Goal: Task Accomplishment & Management: Manage account settings

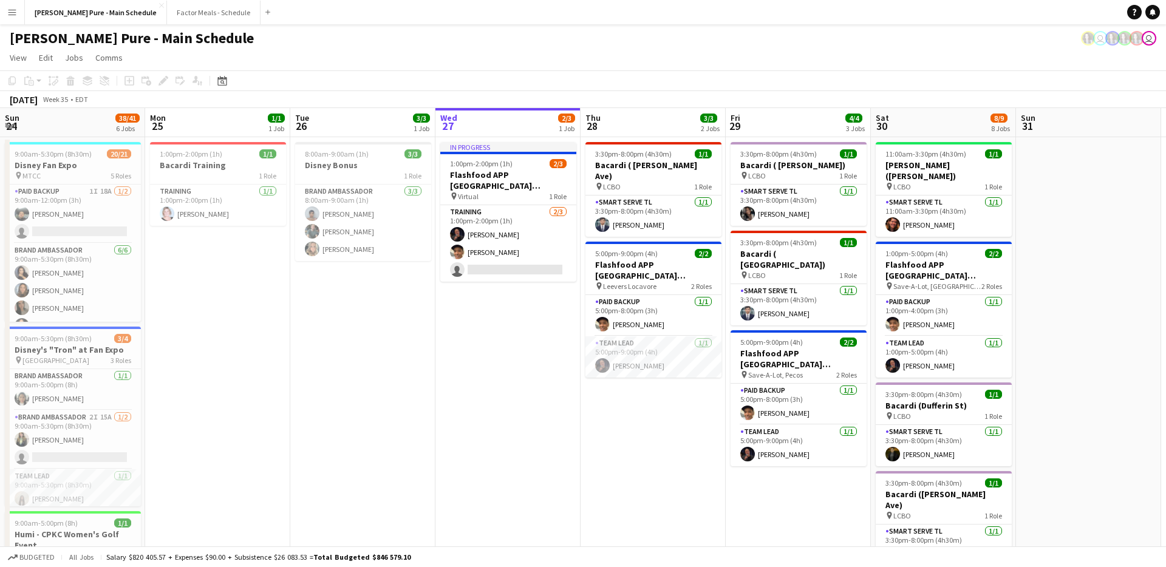
scroll to position [0, 290]
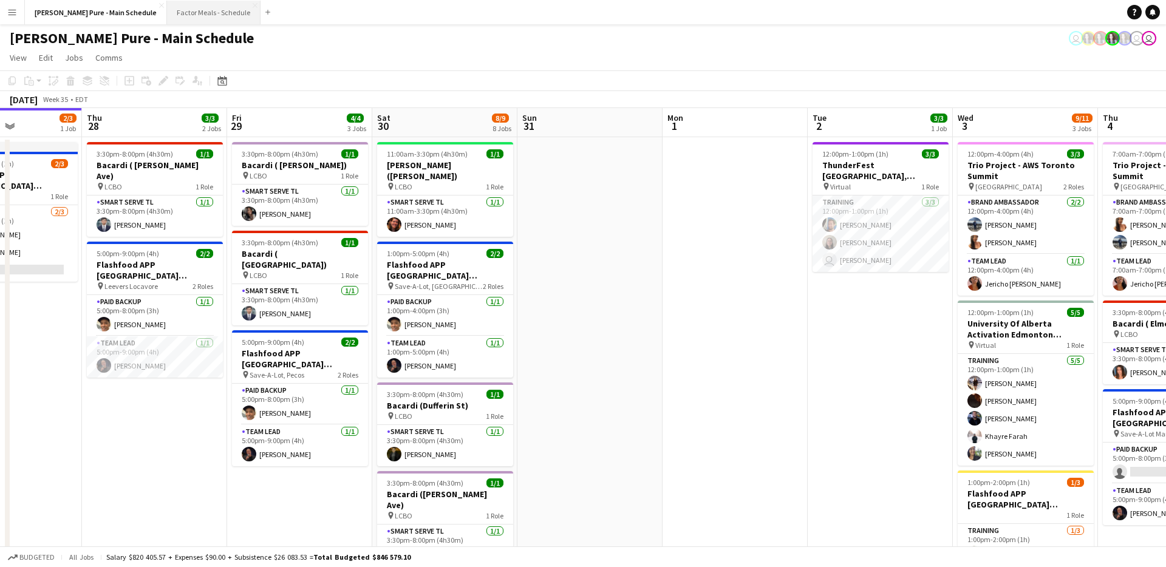
click at [182, 21] on button "Factor Meals - Schedule Close" at bounding box center [214, 13] width 94 height 24
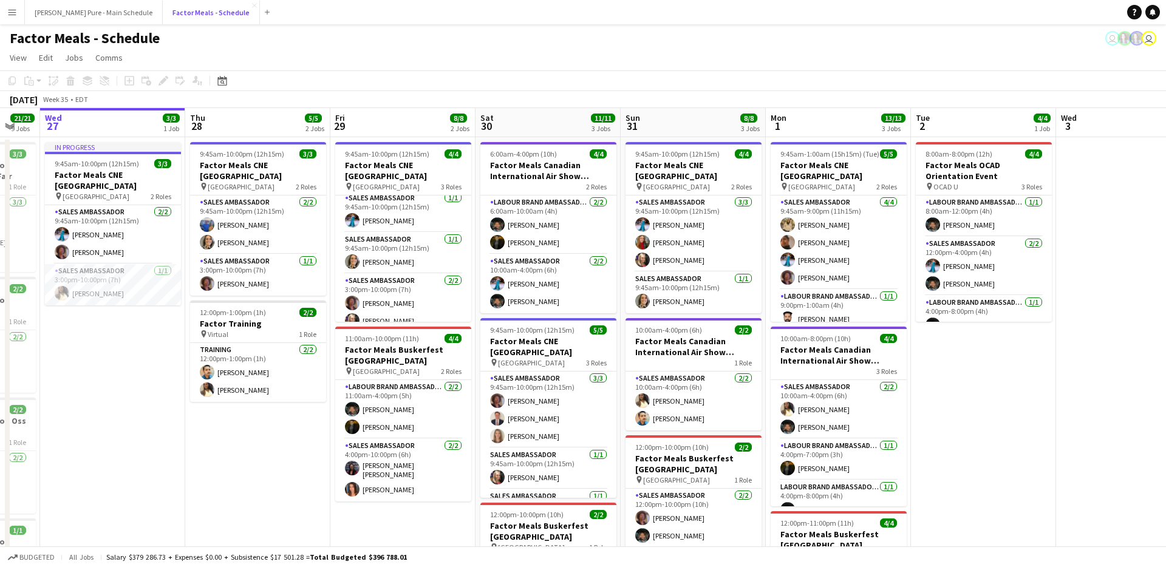
scroll to position [0, 396]
click at [100, 2] on button "Simon Pure - Main Schedule Close" at bounding box center [94, 13] width 138 height 24
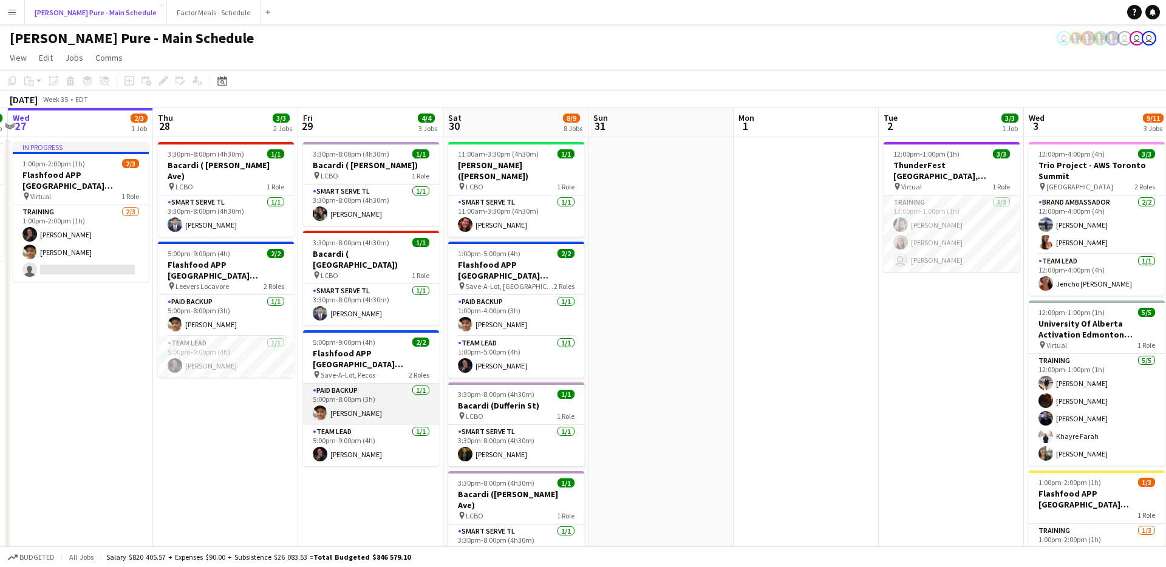
scroll to position [0, 434]
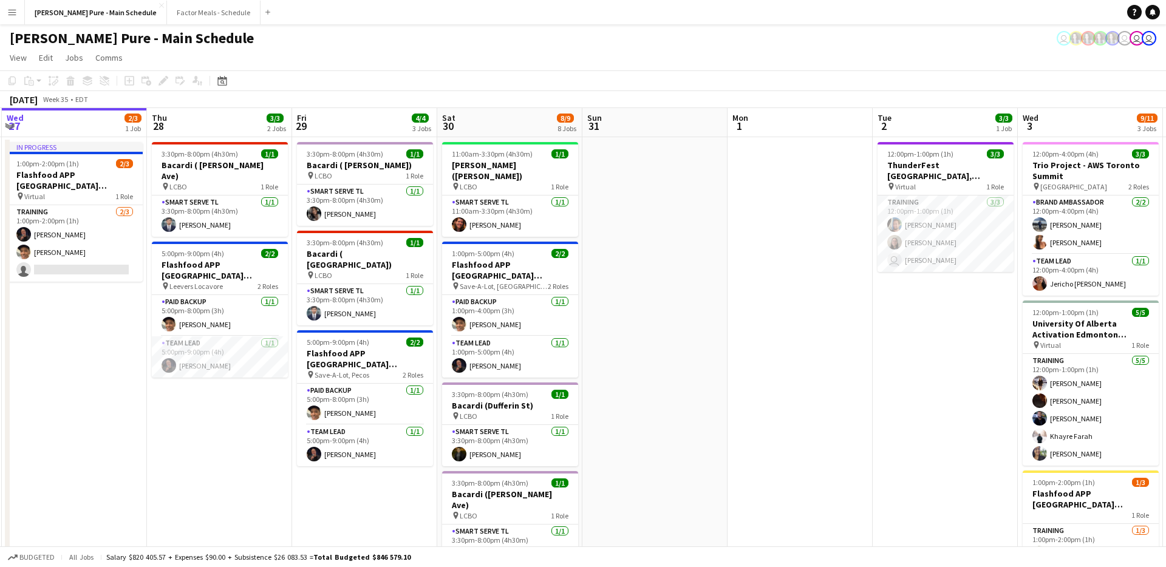
click at [180, 25] on div "Simon Pure - Main Schedule user user user user" at bounding box center [583, 35] width 1166 height 23
click at [179, 13] on button "Factor Meals - Schedule Close" at bounding box center [214, 13] width 94 height 24
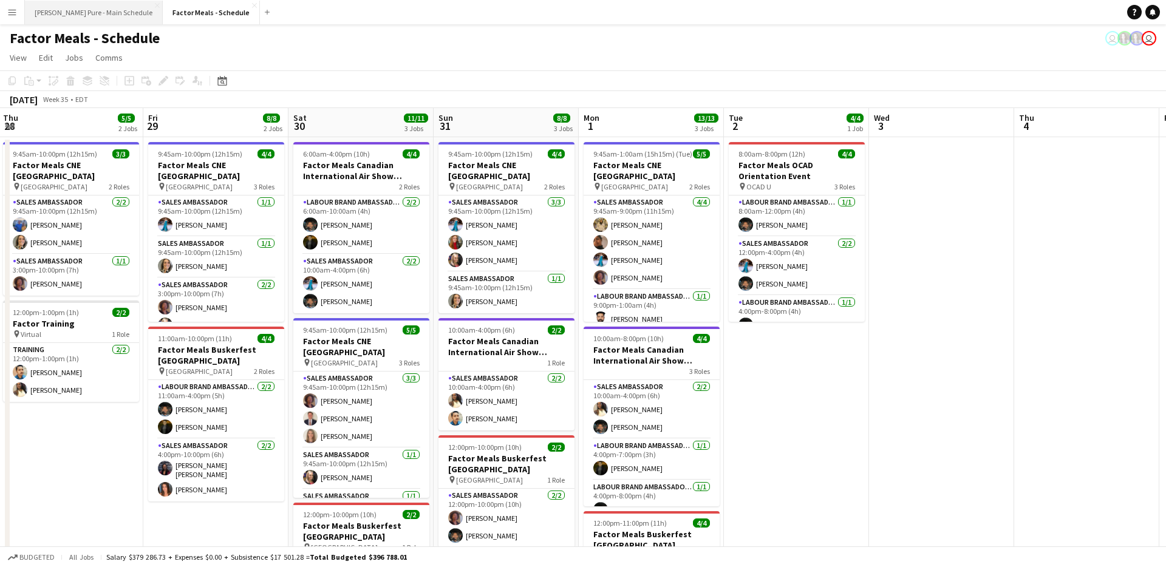
click at [91, 7] on button "Simon Pure - Main Schedule Close" at bounding box center [94, 13] width 138 height 24
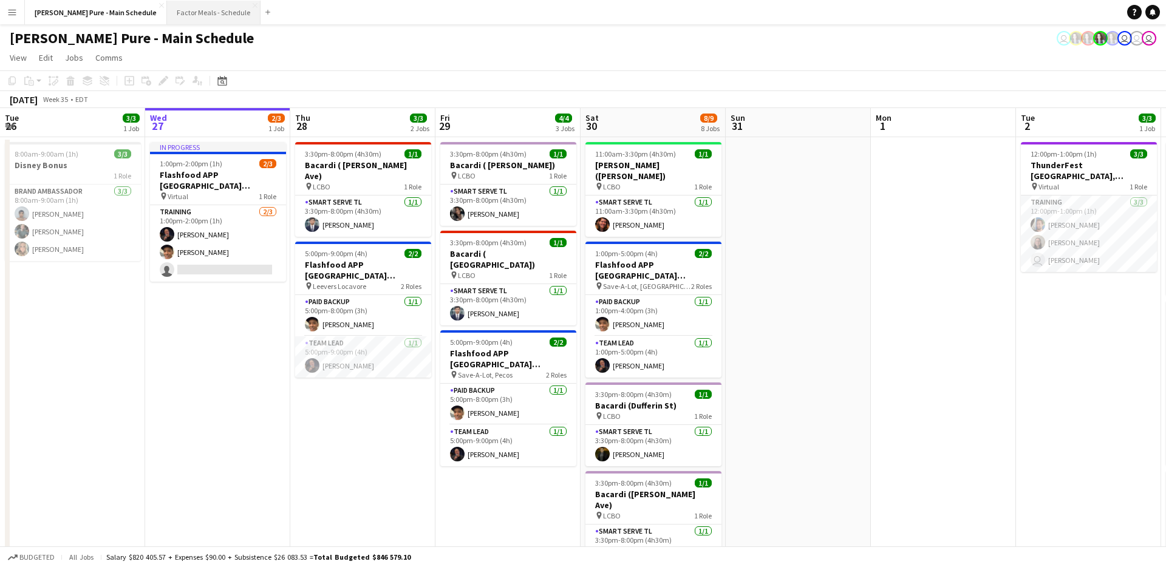
click at [167, 20] on button "Factor Meals - Schedule Close" at bounding box center [214, 13] width 94 height 24
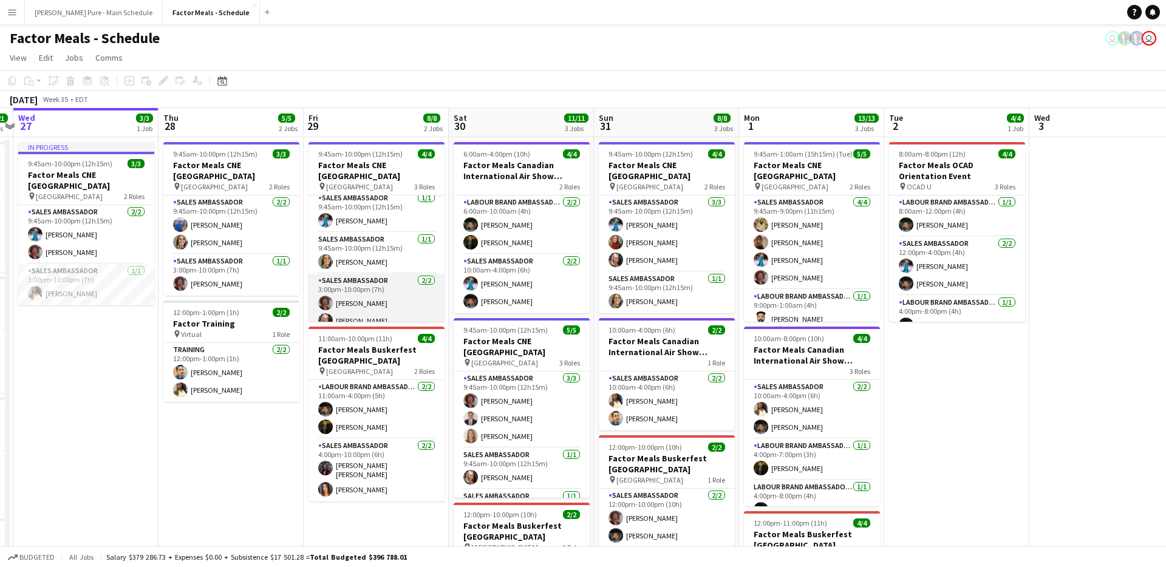
scroll to position [0, 423]
click at [333, 309] on app-card-role "Sales Ambassador 2/2 3:00pm-10:00pm (7h) Destiny Kondell Tiffany Lister" at bounding box center [376, 303] width 136 height 59
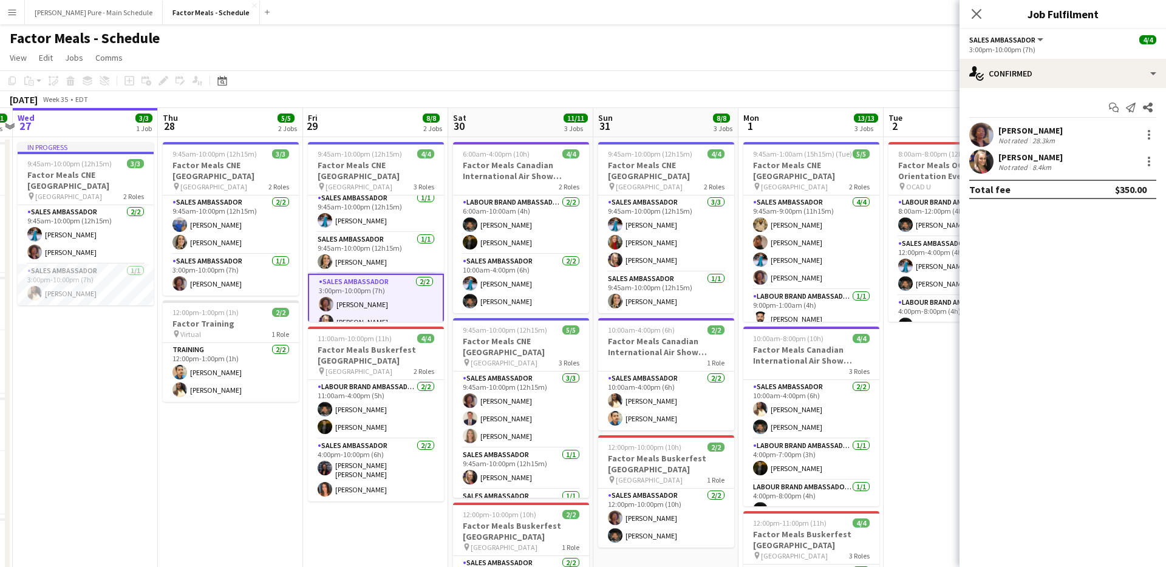
click at [976, 159] on app-user-avatar at bounding box center [981, 161] width 24 height 24
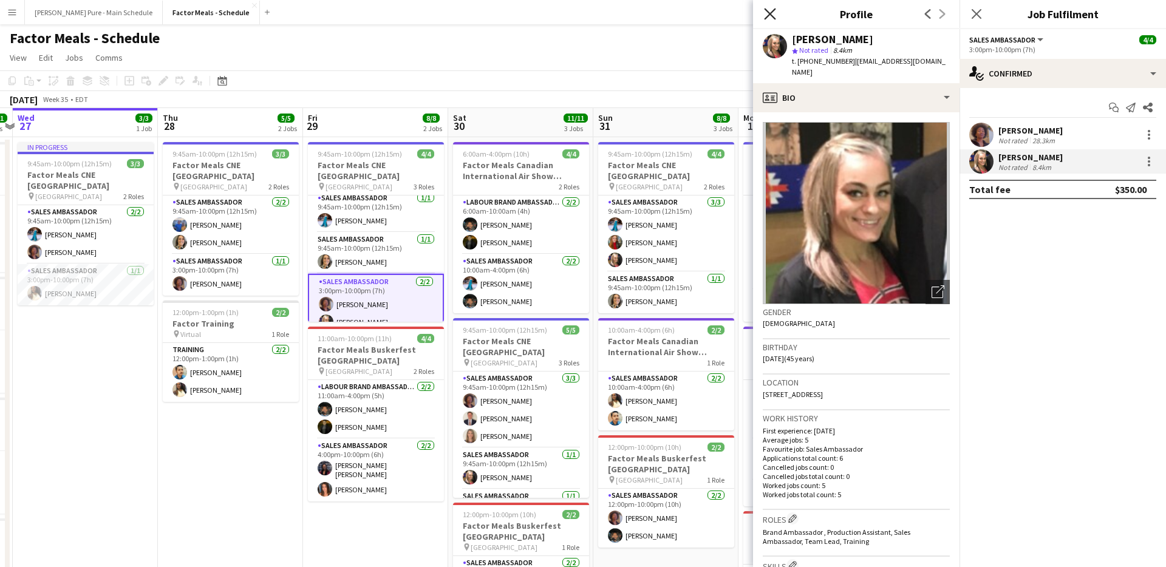
click at [770, 16] on icon "Close pop-in" at bounding box center [770, 14] width 12 height 12
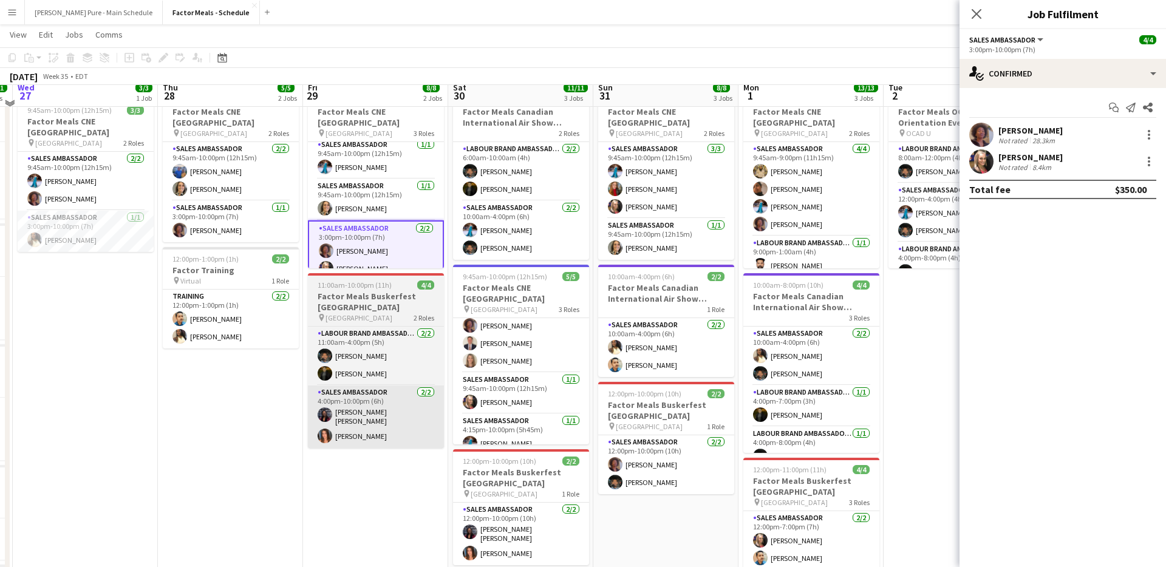
scroll to position [53, 0]
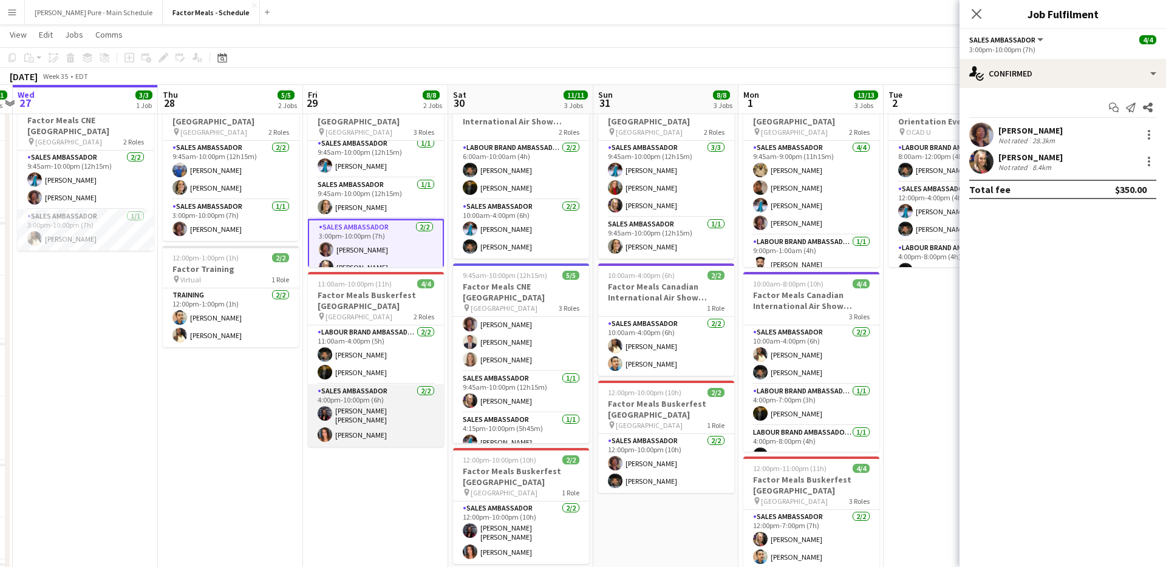
click at [352, 412] on app-card-role "Sales Ambassador 2/2 4:00pm-10:00pm (6h) Joyce Silva Desmond Sara Thompson" at bounding box center [376, 415] width 136 height 63
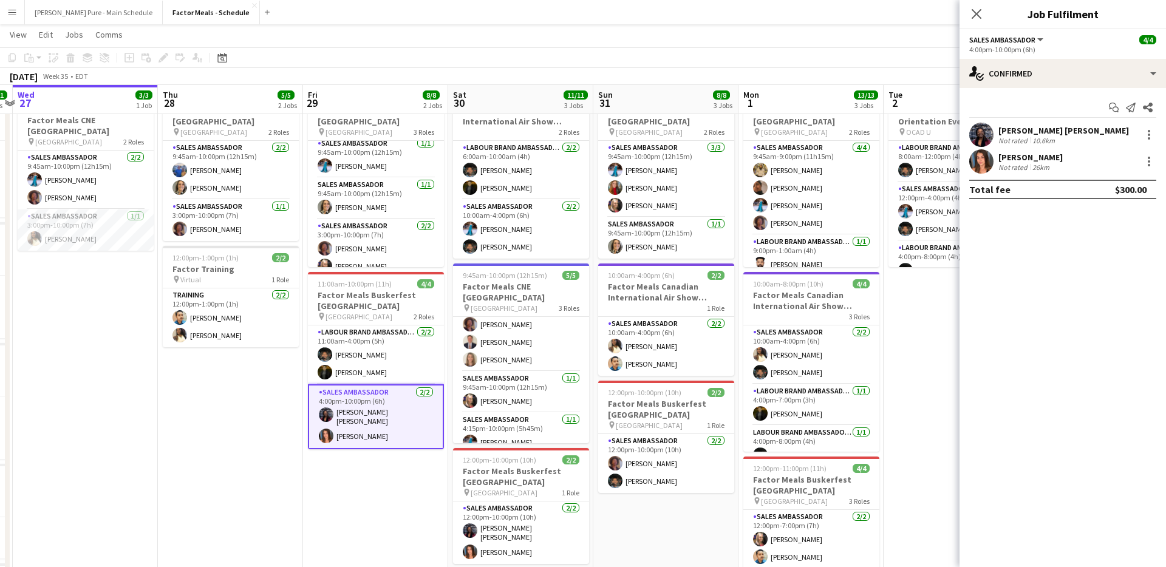
click at [995, 136] on div "Joyce Silva Desmond Not rated 10.6km" at bounding box center [1062, 135] width 206 height 24
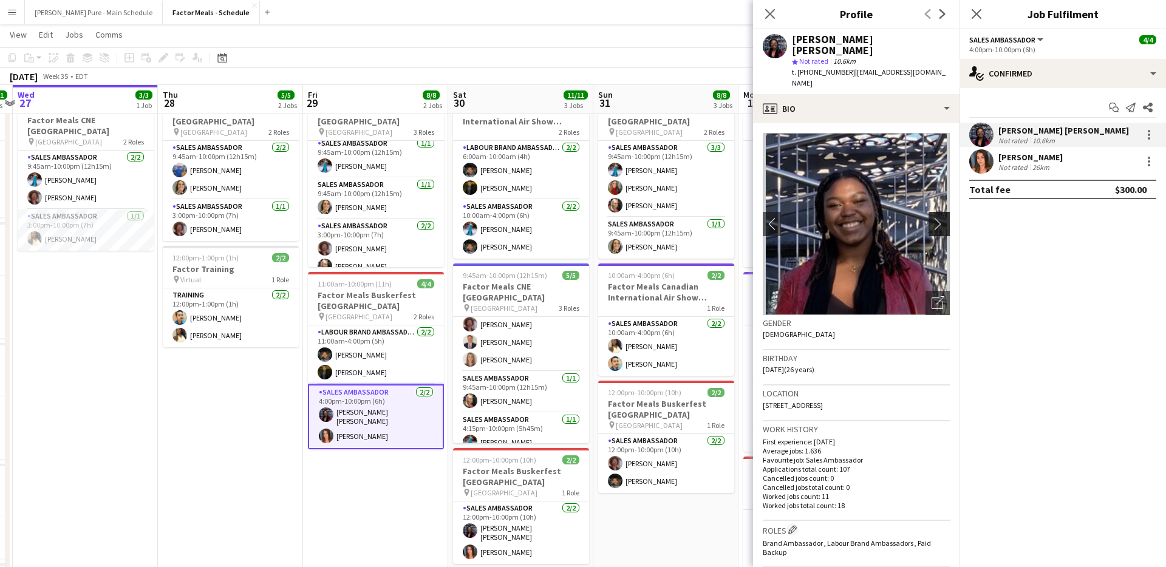
click at [945, 217] on app-icon "chevron-right" at bounding box center [940, 223] width 19 height 13
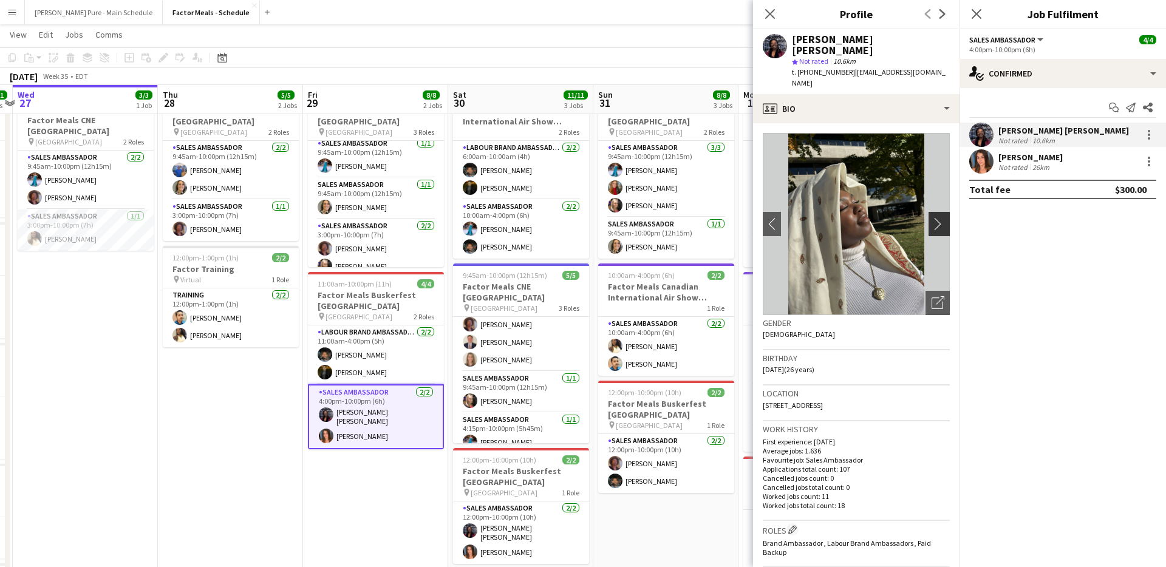
click at [944, 217] on app-icon "chevron-right" at bounding box center [940, 223] width 19 height 13
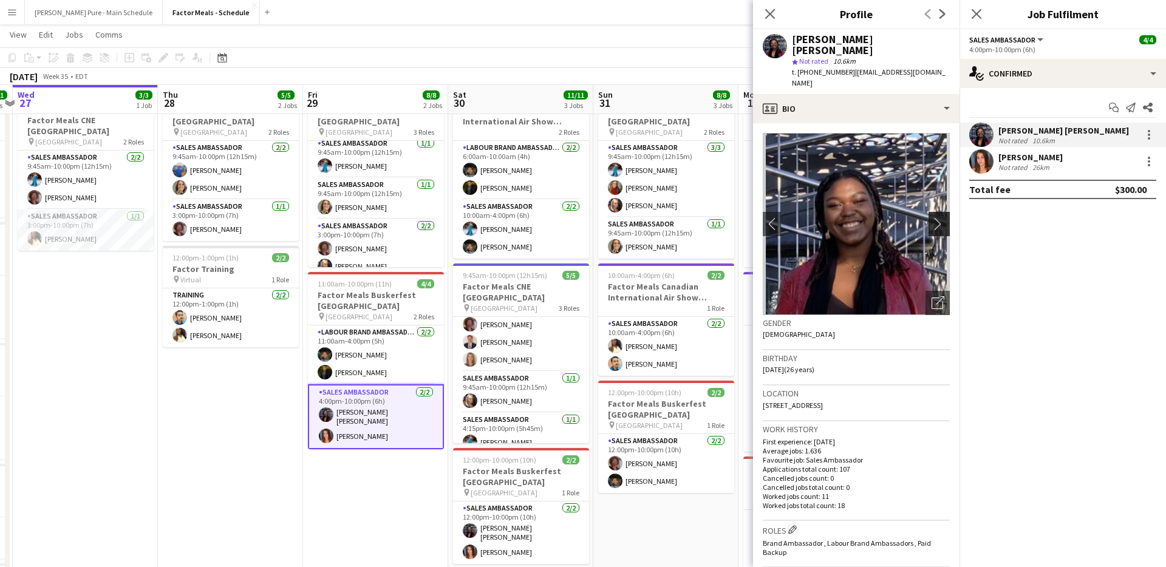
click at [944, 217] on app-icon "chevron-right" at bounding box center [940, 223] width 19 height 13
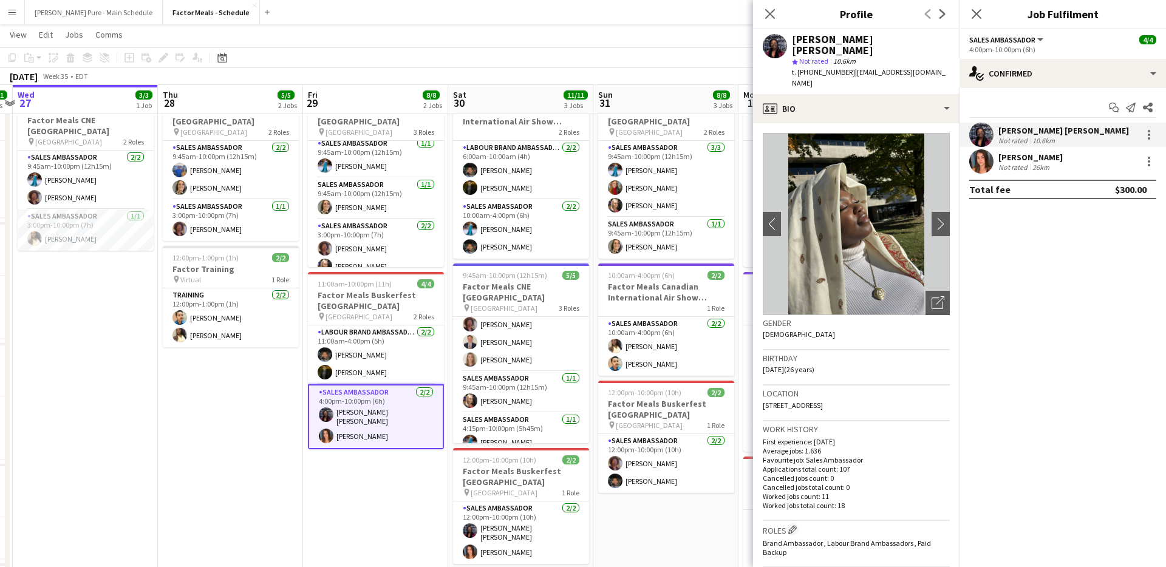
drag, startPoint x: 767, startPoint y: 14, endPoint x: 914, endPoint y: 135, distance: 190.7
click at [914, 135] on app-crew-profile "Close pop-in Profile Previous Next Joyce Silva Desmond star Not rated 10.6km t.…" at bounding box center [856, 283] width 206 height 567
click at [939, 217] on app-icon "chevron-right" at bounding box center [940, 223] width 19 height 13
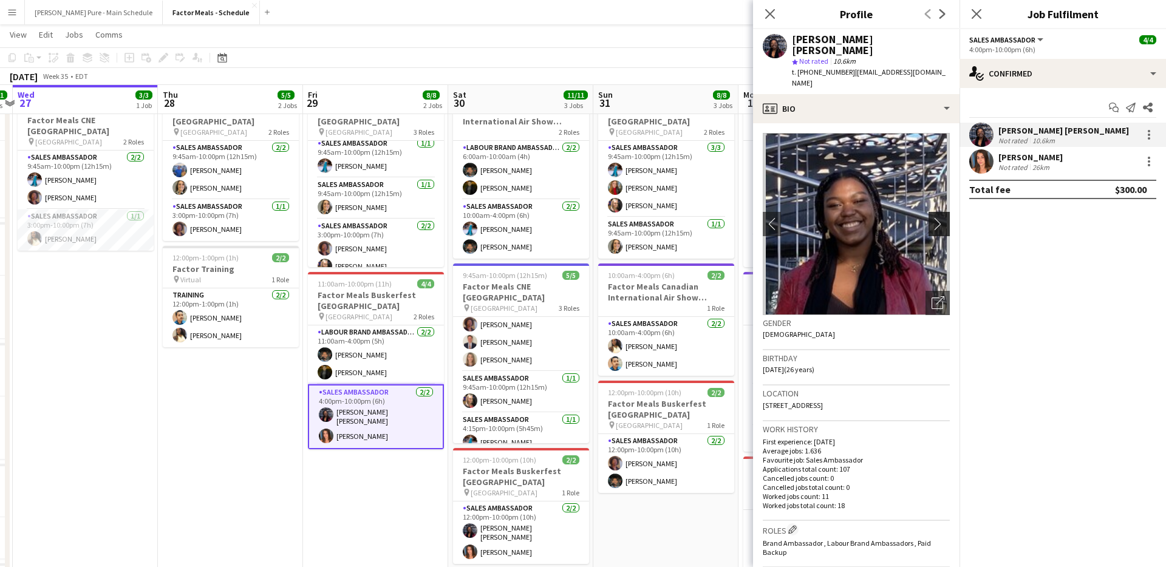
click at [939, 217] on app-icon "chevron-right" at bounding box center [940, 223] width 19 height 13
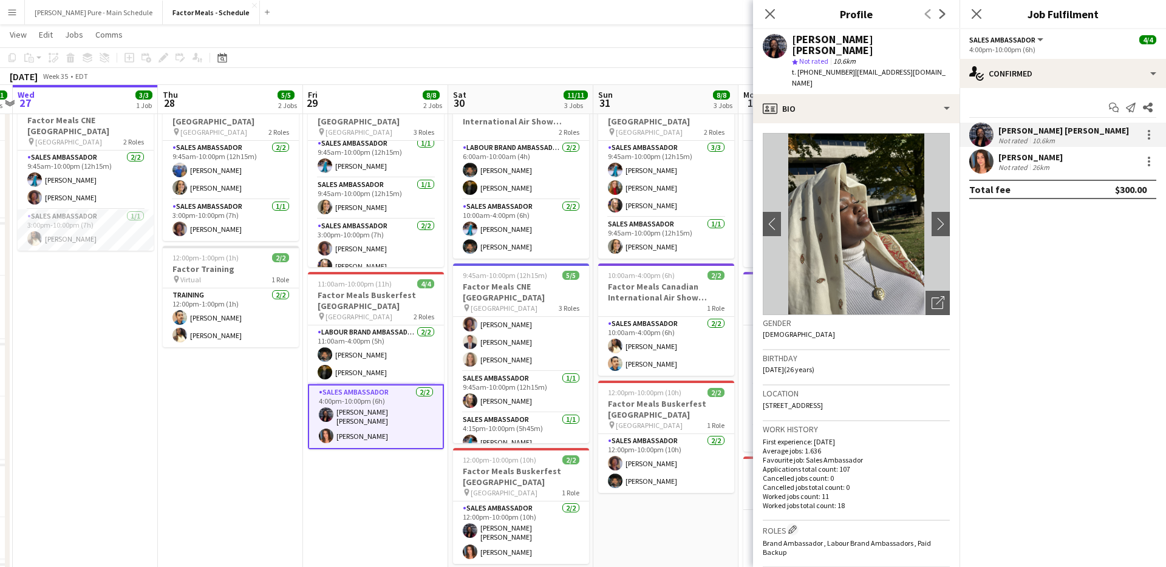
click at [979, 169] on app-user-avatar at bounding box center [981, 161] width 24 height 24
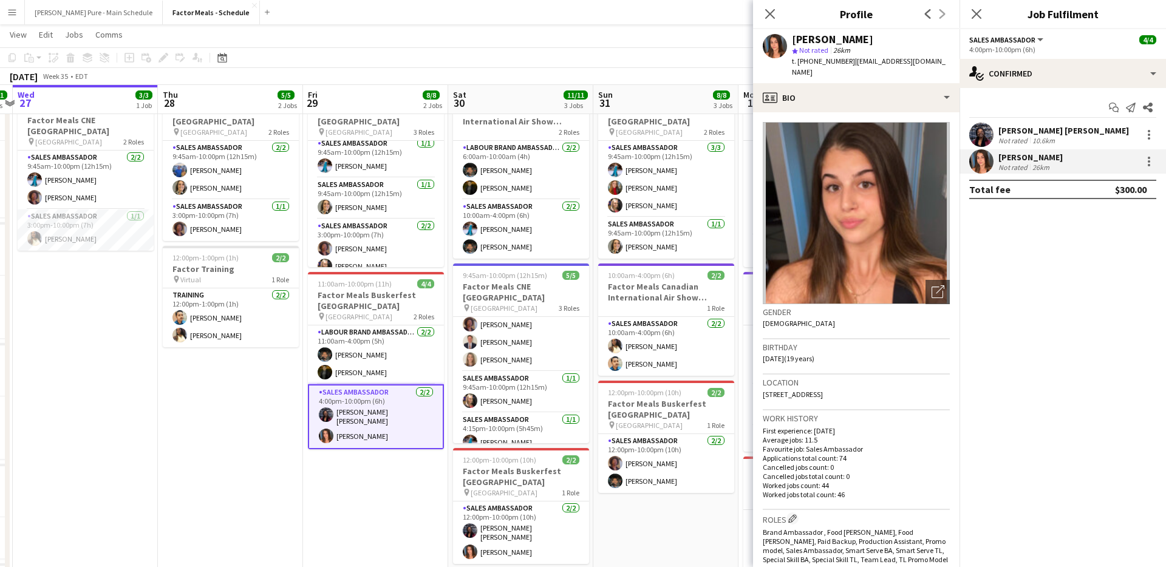
click at [775, 4] on div "Close pop-in" at bounding box center [770, 14] width 34 height 28
click at [764, 18] on icon "Close pop-in" at bounding box center [770, 14] width 12 height 12
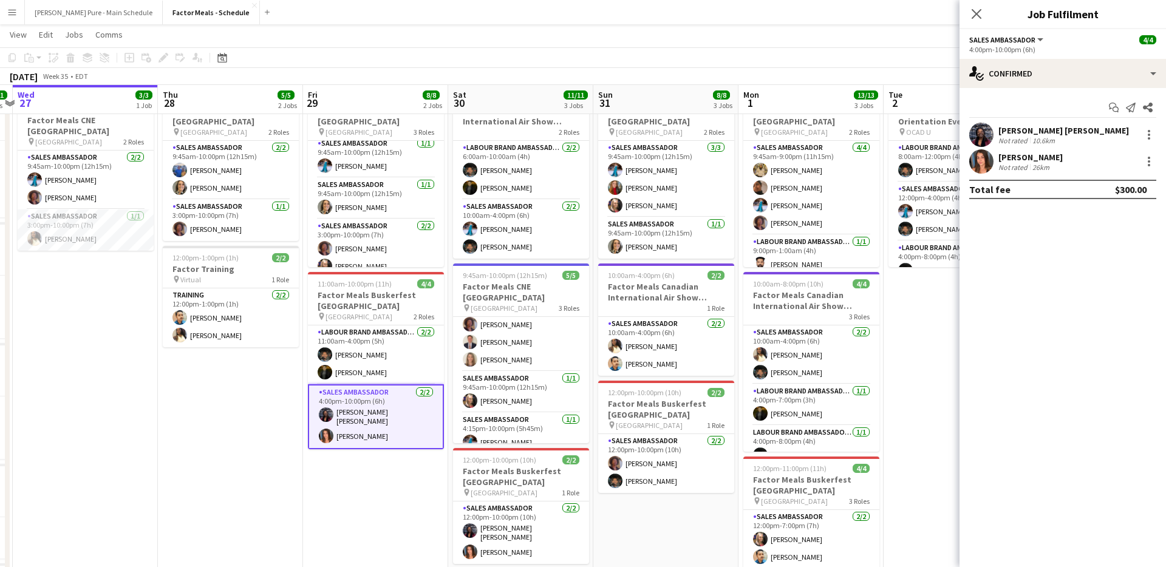
click at [959, 22] on div "Close pop-in" at bounding box center [976, 14] width 34 height 28
click at [969, 18] on app-icon "Close pop-in" at bounding box center [977, 14] width 18 height 18
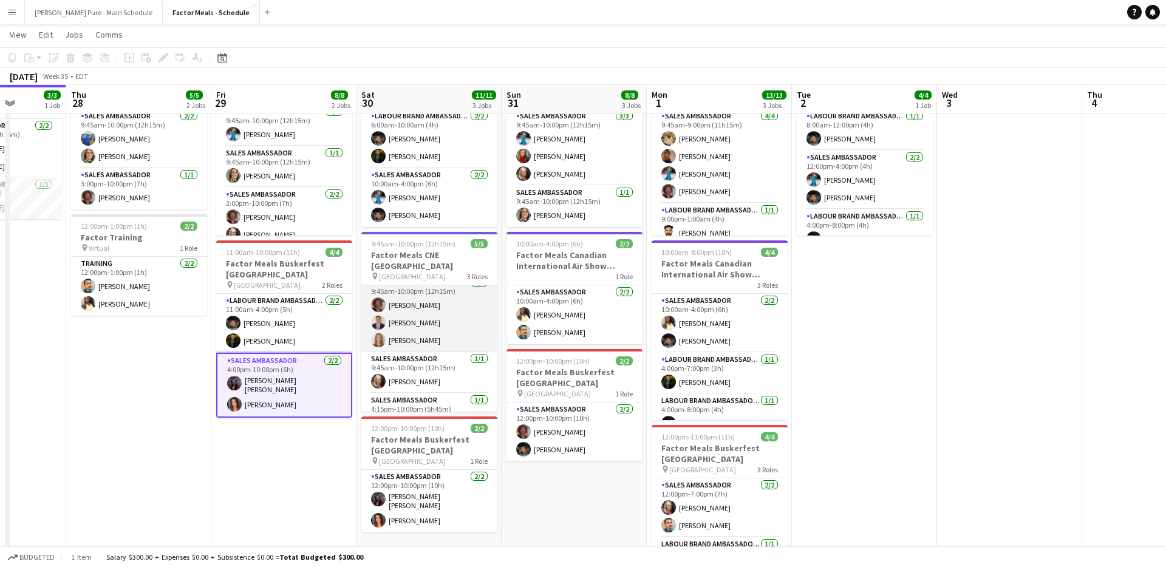
scroll to position [0, 0]
click at [376, 325] on app-user-avatar at bounding box center [378, 332] width 15 height 15
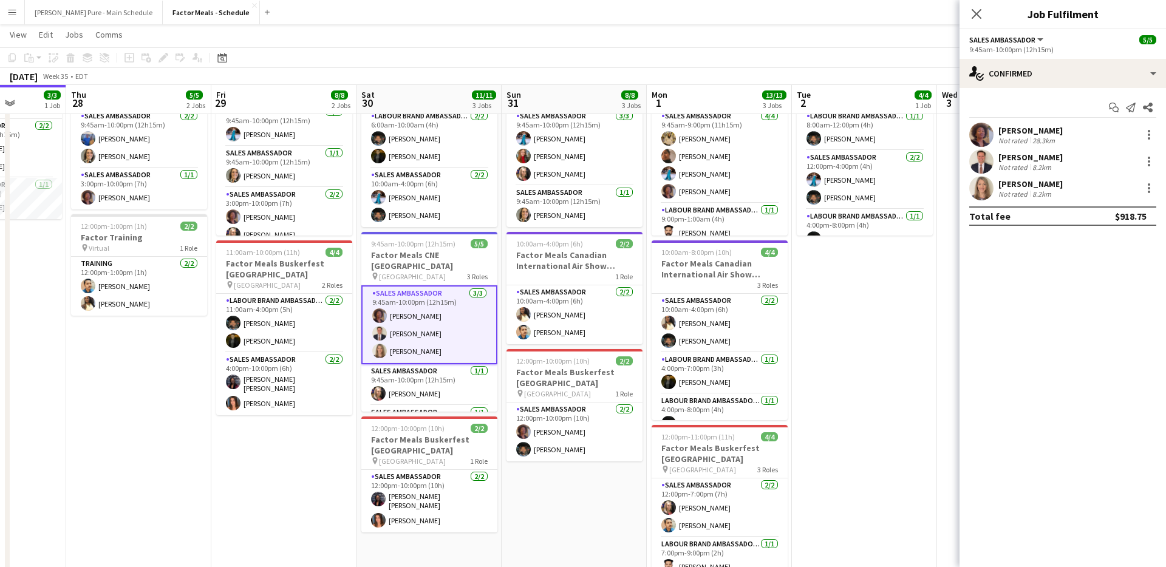
click at [975, 166] on app-user-avatar at bounding box center [981, 161] width 24 height 24
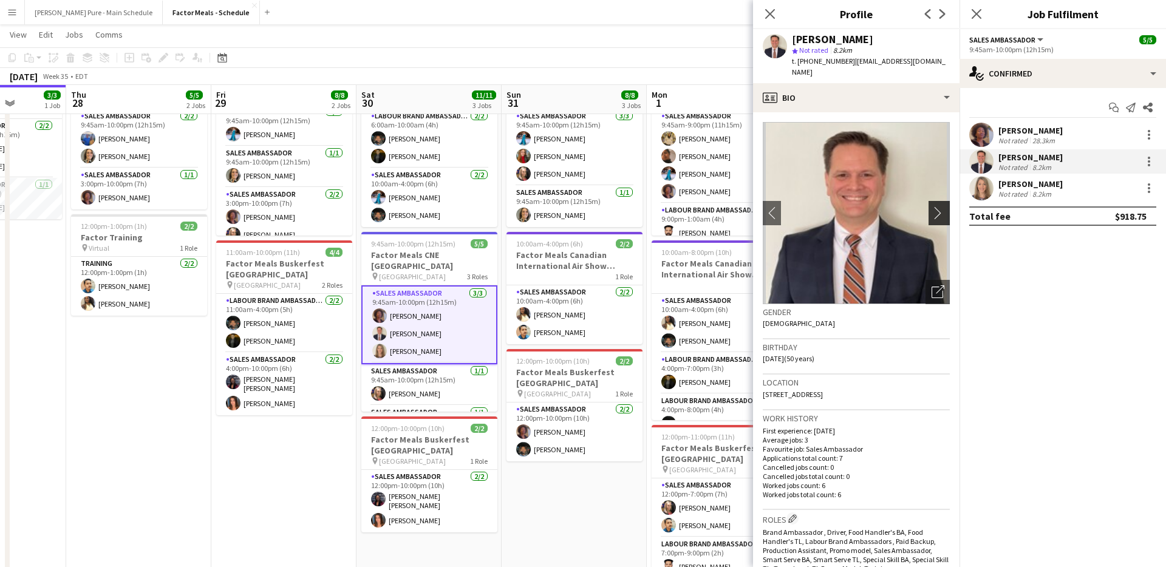
click at [944, 206] on app-icon "chevron-right" at bounding box center [940, 212] width 19 height 13
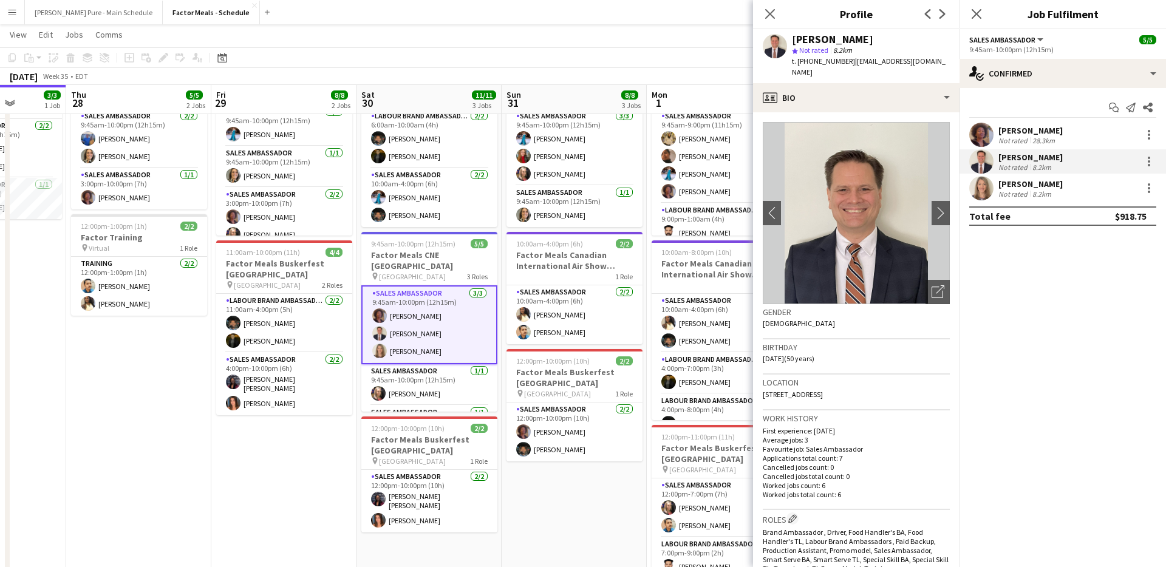
drag, startPoint x: 769, startPoint y: 11, endPoint x: 836, endPoint y: 240, distance: 238.5
click at [836, 240] on app-crew-profile "Close pop-in Profile Previous Next Mick Zuroski star Not rated 8.2km t. +164770…" at bounding box center [856, 283] width 206 height 567
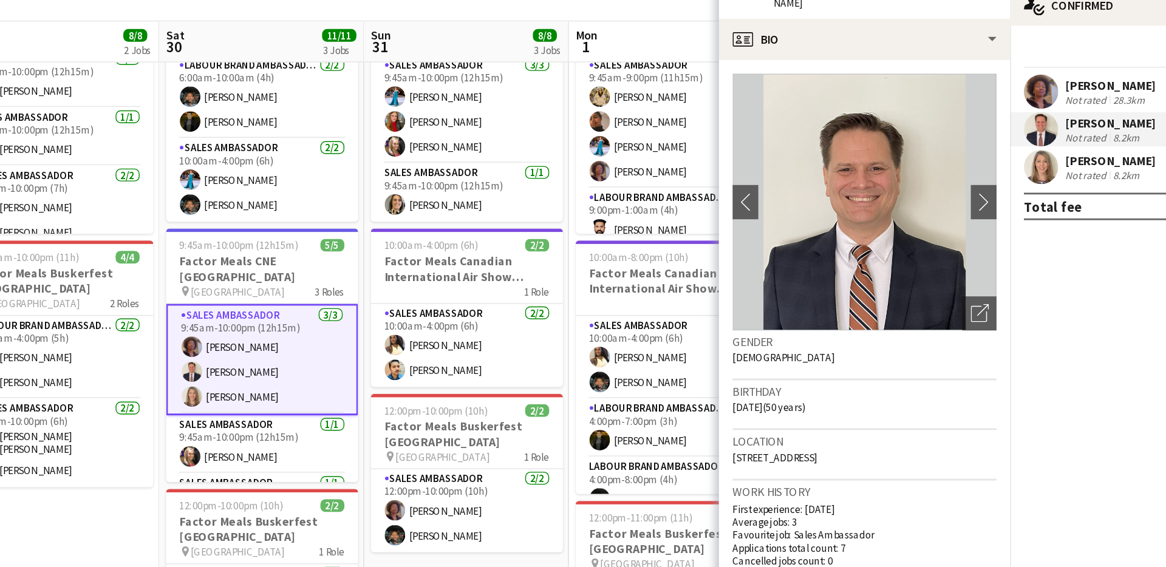
scroll to position [84, 0]
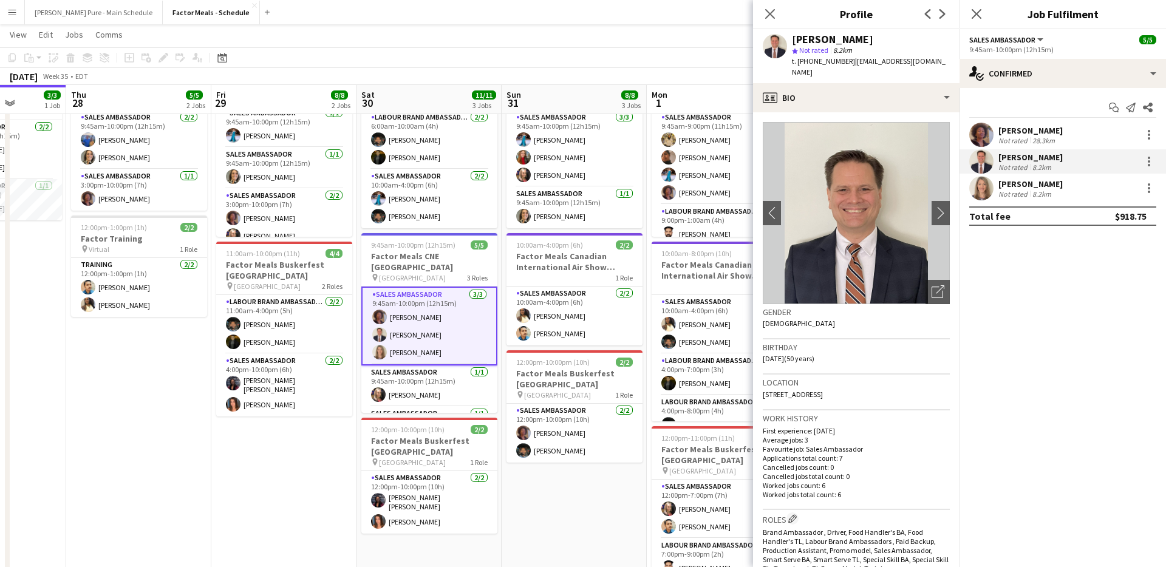
click at [759, 27] on div "Close pop-in" at bounding box center [770, 14] width 34 height 28
click at [769, 15] on icon at bounding box center [770, 14] width 12 height 12
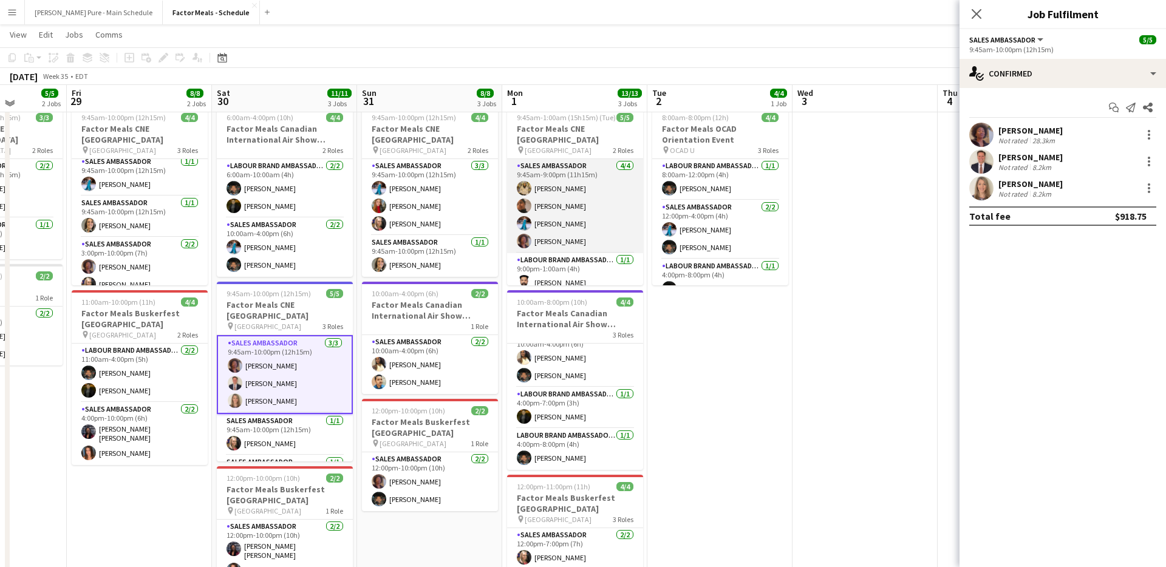
scroll to position [39, 0]
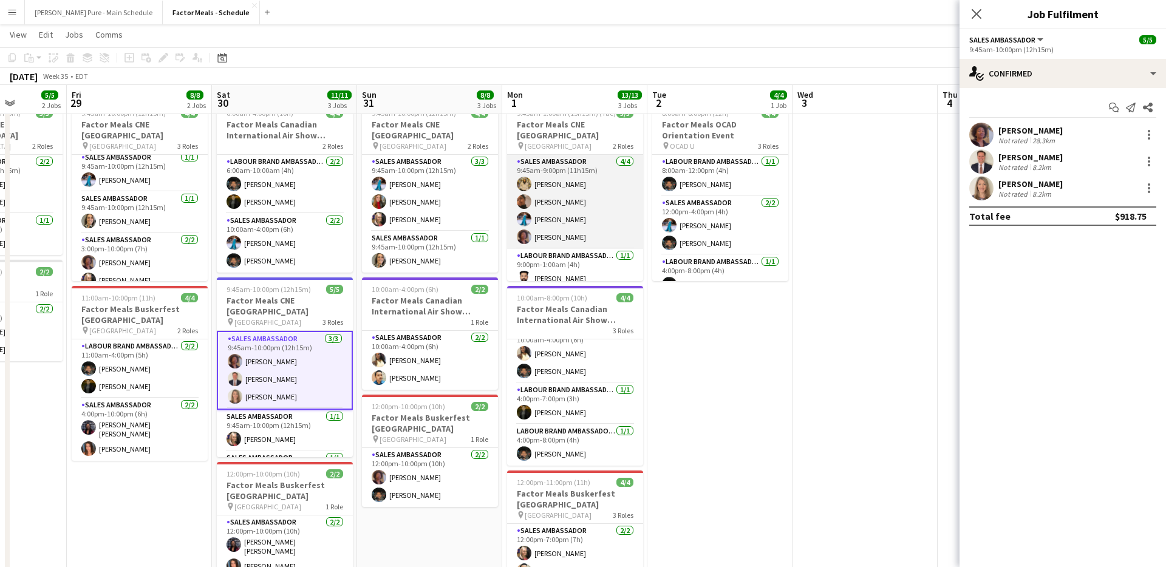
click at [529, 177] on app-user-avatar at bounding box center [524, 184] width 15 height 15
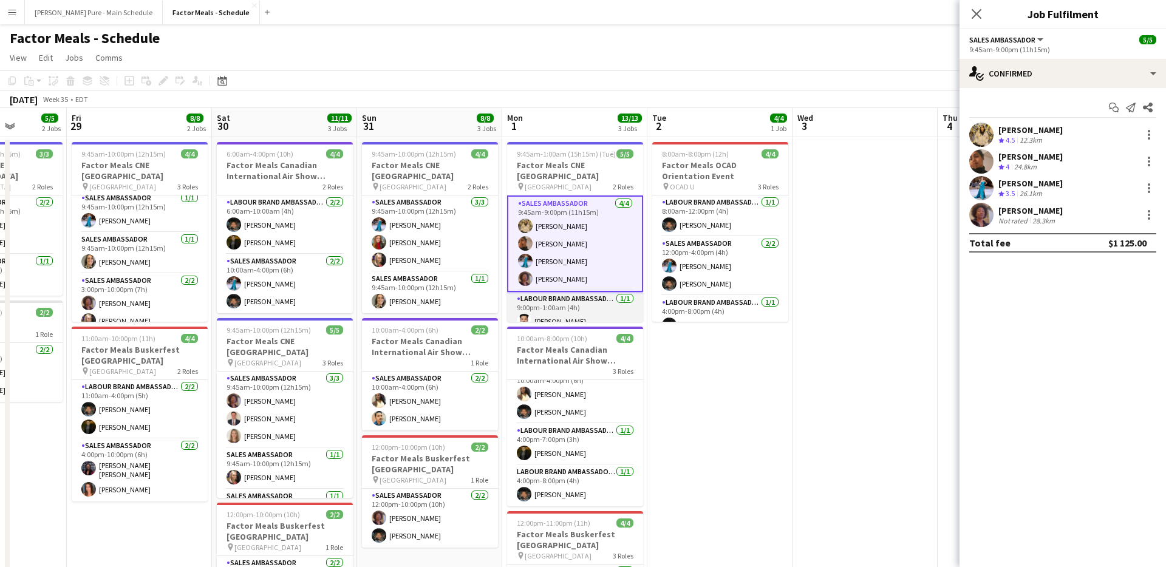
scroll to position [1, 0]
click at [524, 236] on app-user-avatar at bounding box center [525, 243] width 15 height 15
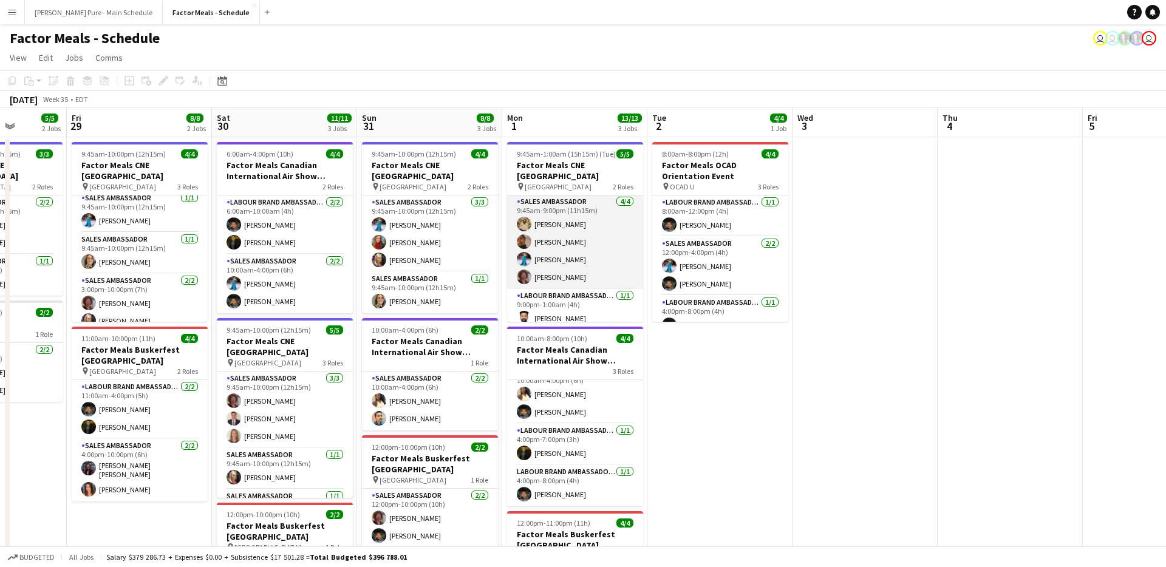
scroll to position [0, 0]
click at [524, 235] on app-user-avatar at bounding box center [524, 242] width 15 height 15
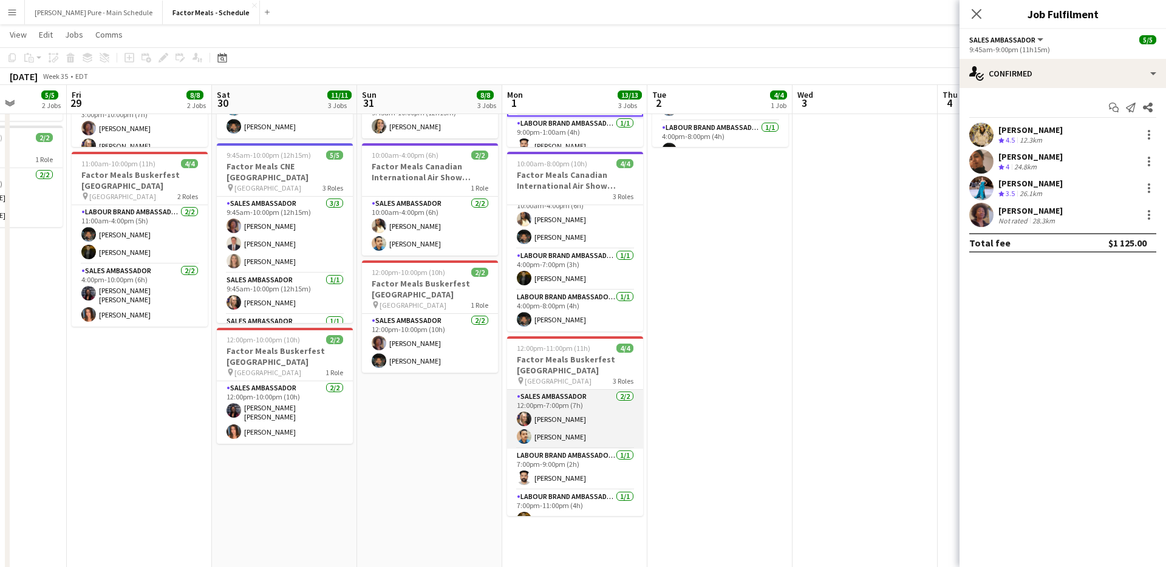
scroll to position [15, 0]
click at [538, 423] on app-card-role "Sales Ambassador 2/2 12:00pm-7:00pm (7h) Tiffany Lister Arnob Hossain" at bounding box center [575, 404] width 136 height 59
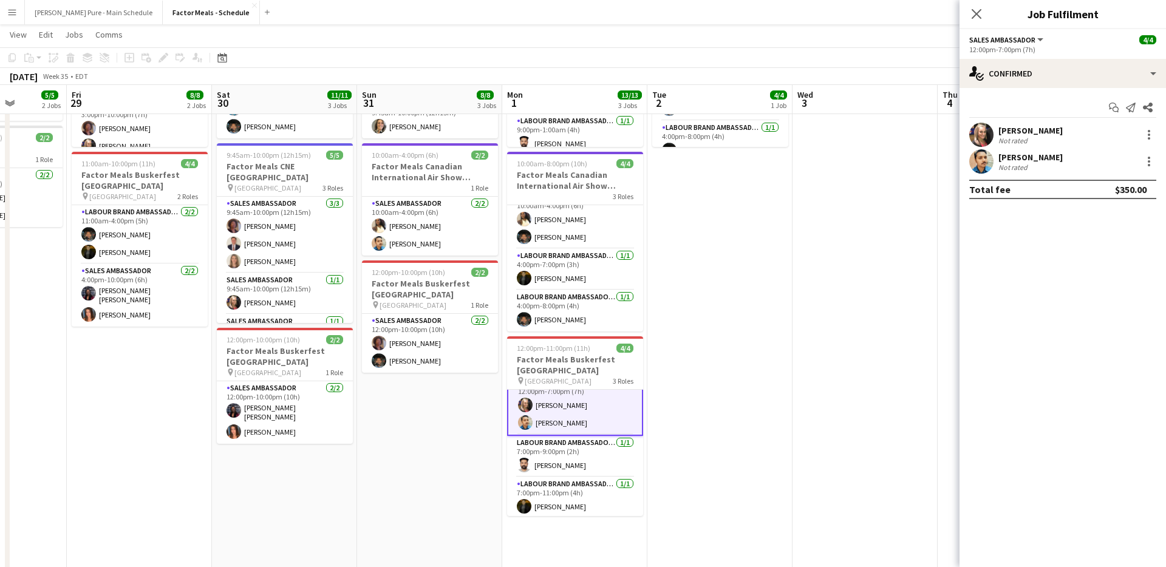
scroll to position [16, 0]
click at [982, 162] on app-user-avatar at bounding box center [981, 161] width 24 height 24
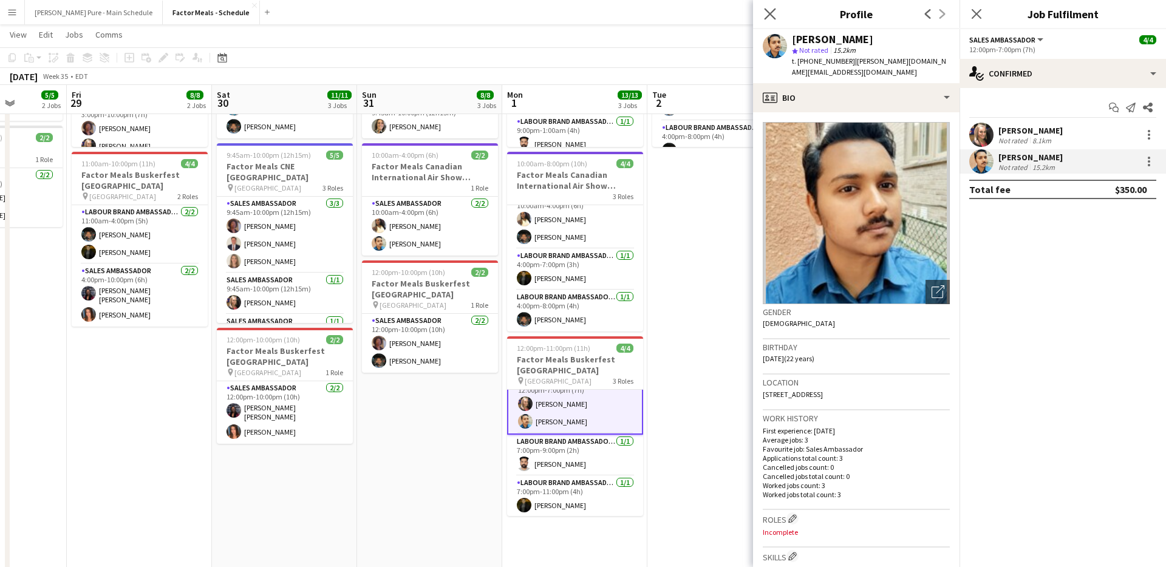
click at [776, 12] on app-icon "Close pop-in" at bounding box center [770, 14] width 18 height 18
